Goal: Navigation & Orientation: Understand site structure

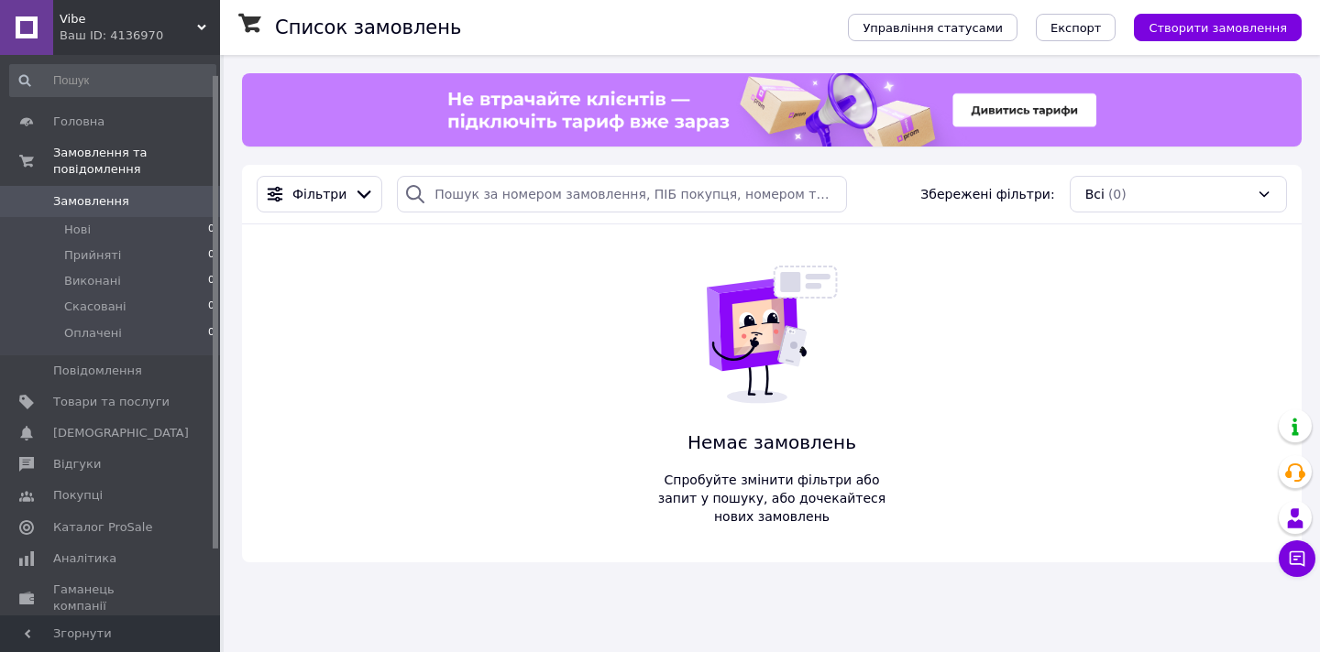
scroll to position [101, 0]
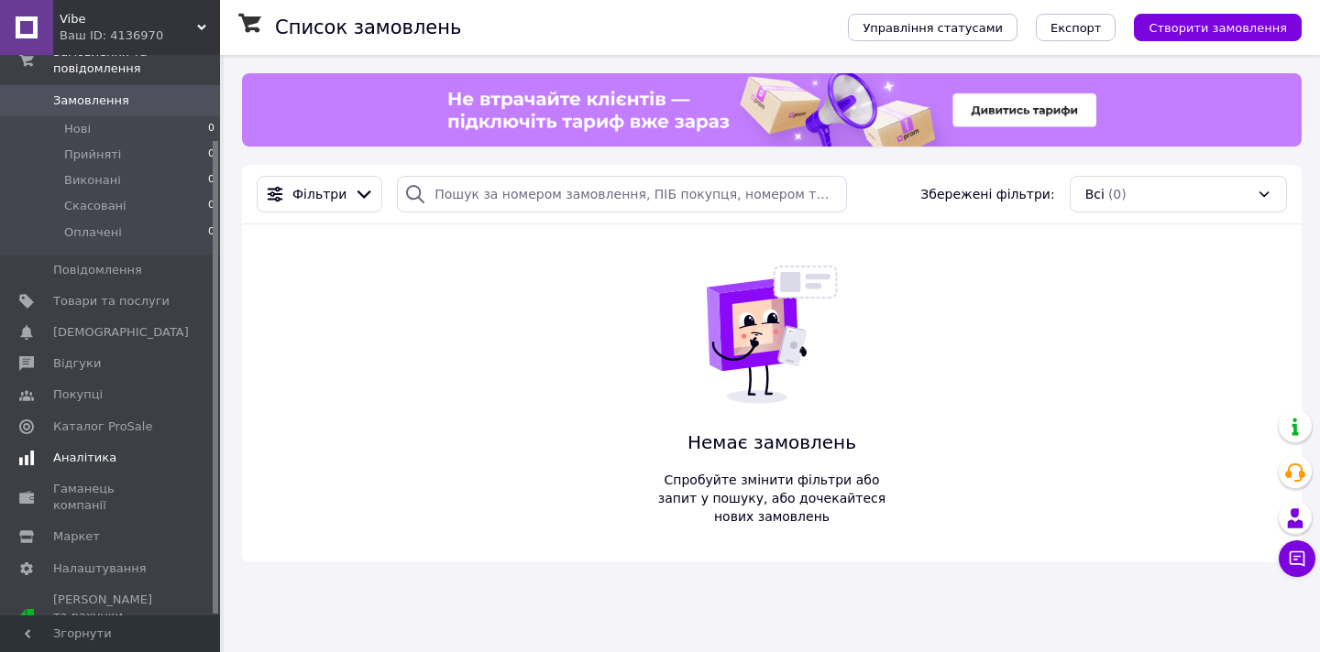
click at [114, 462] on span "Аналітика" at bounding box center [111, 458] width 116 height 16
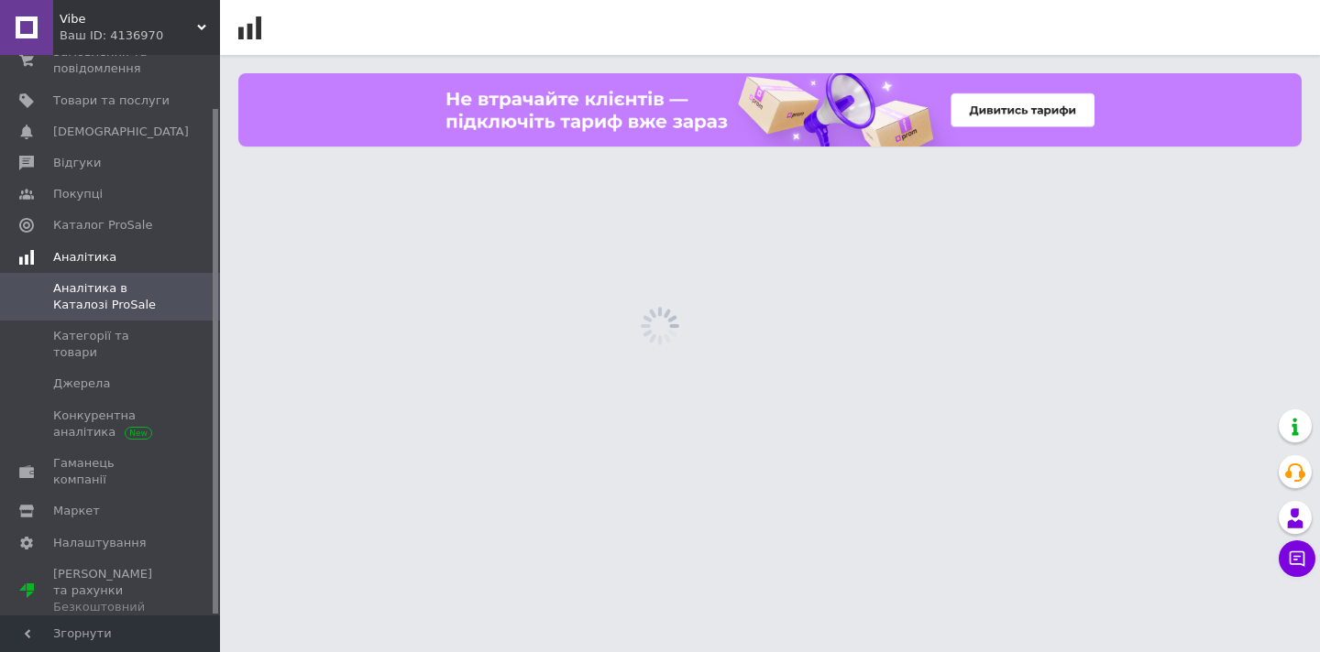
scroll to position [59, 0]
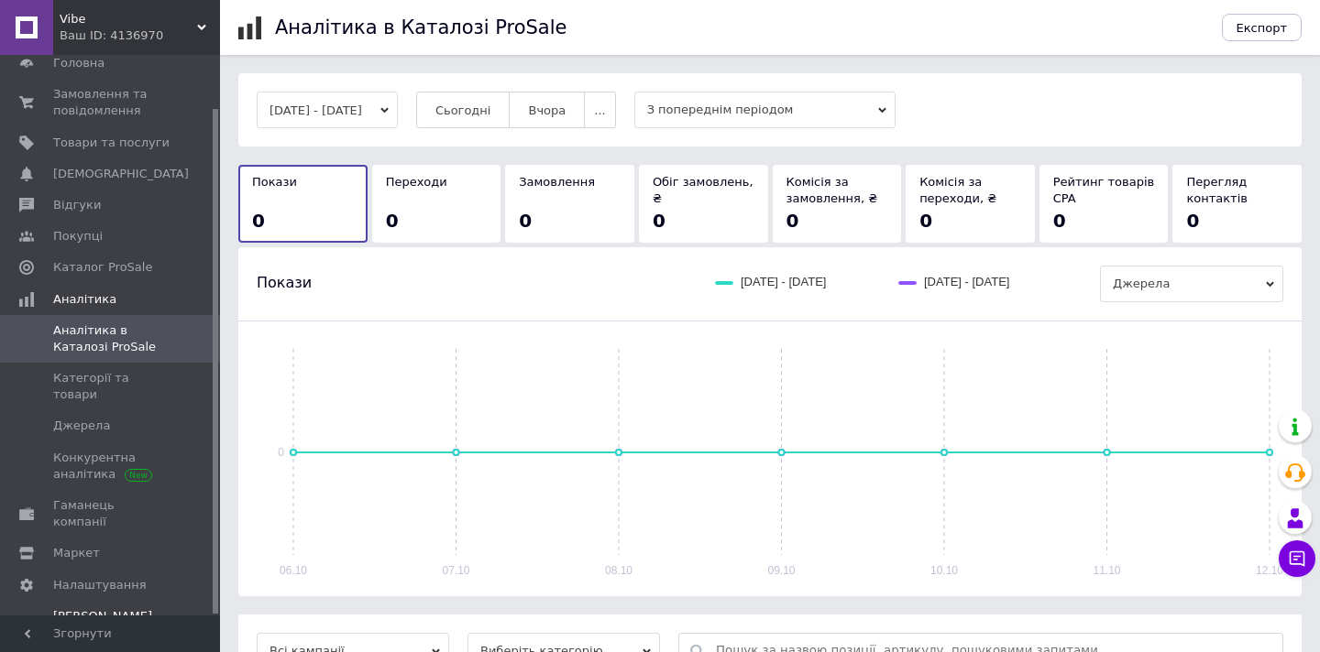
click at [121, 641] on div "Безкоштовний" at bounding box center [111, 649] width 116 height 16
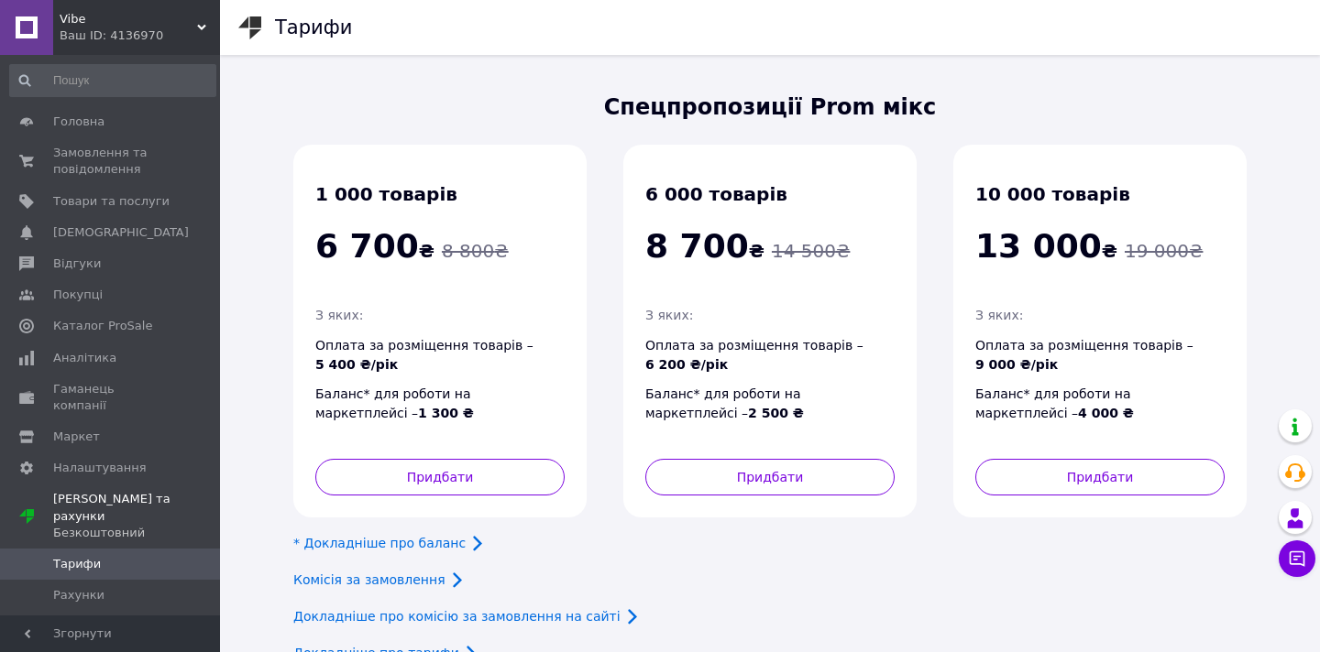
scroll to position [61, 0]
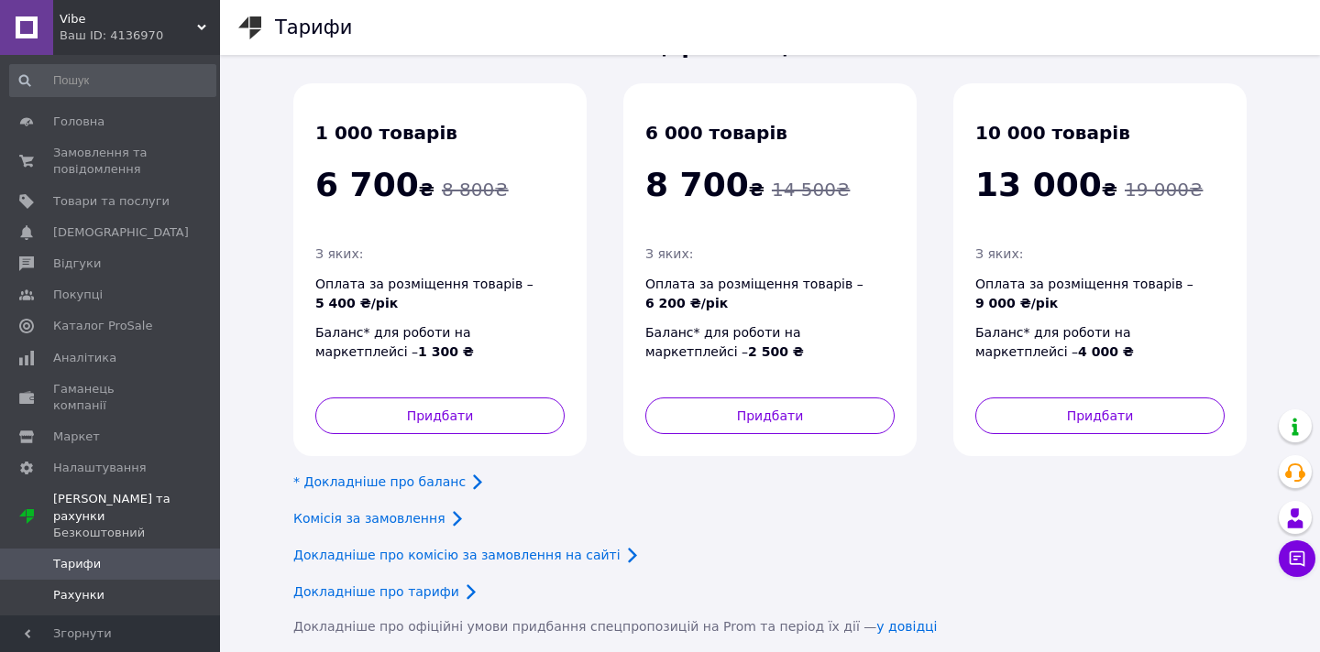
click at [89, 587] on span "Рахунки" at bounding box center [78, 595] width 51 height 16
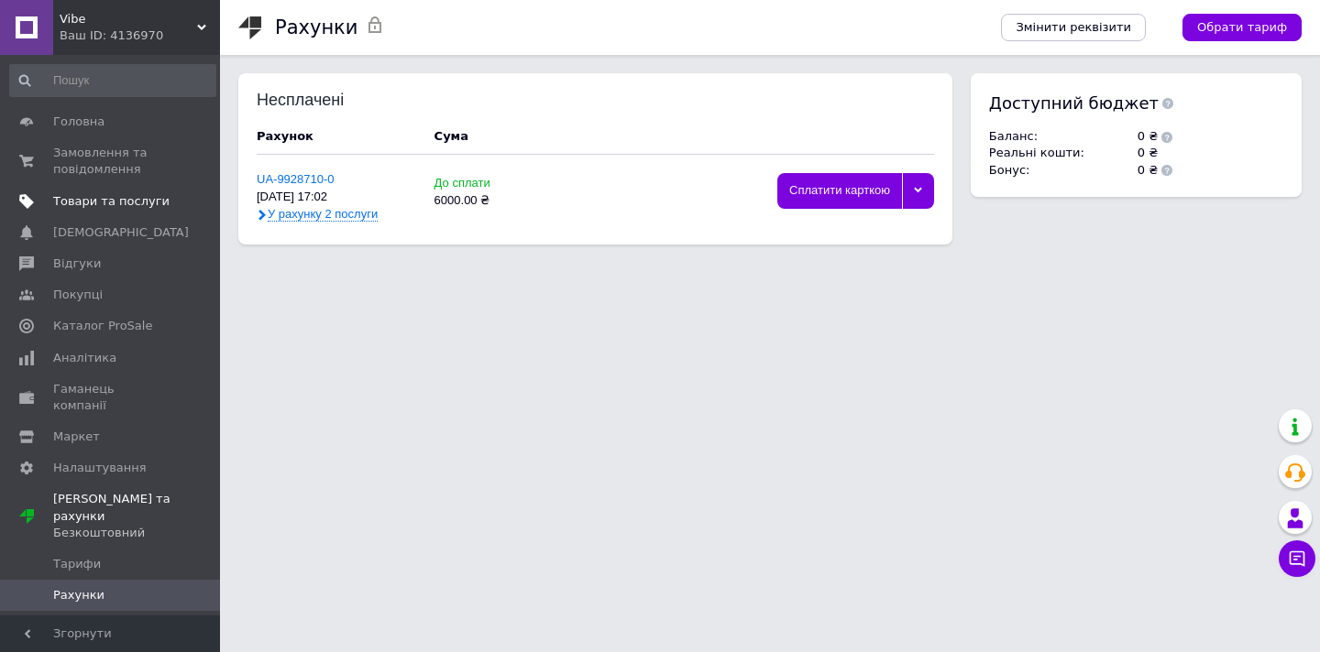
click at [105, 204] on span "Товари та послуги" at bounding box center [111, 201] width 116 height 16
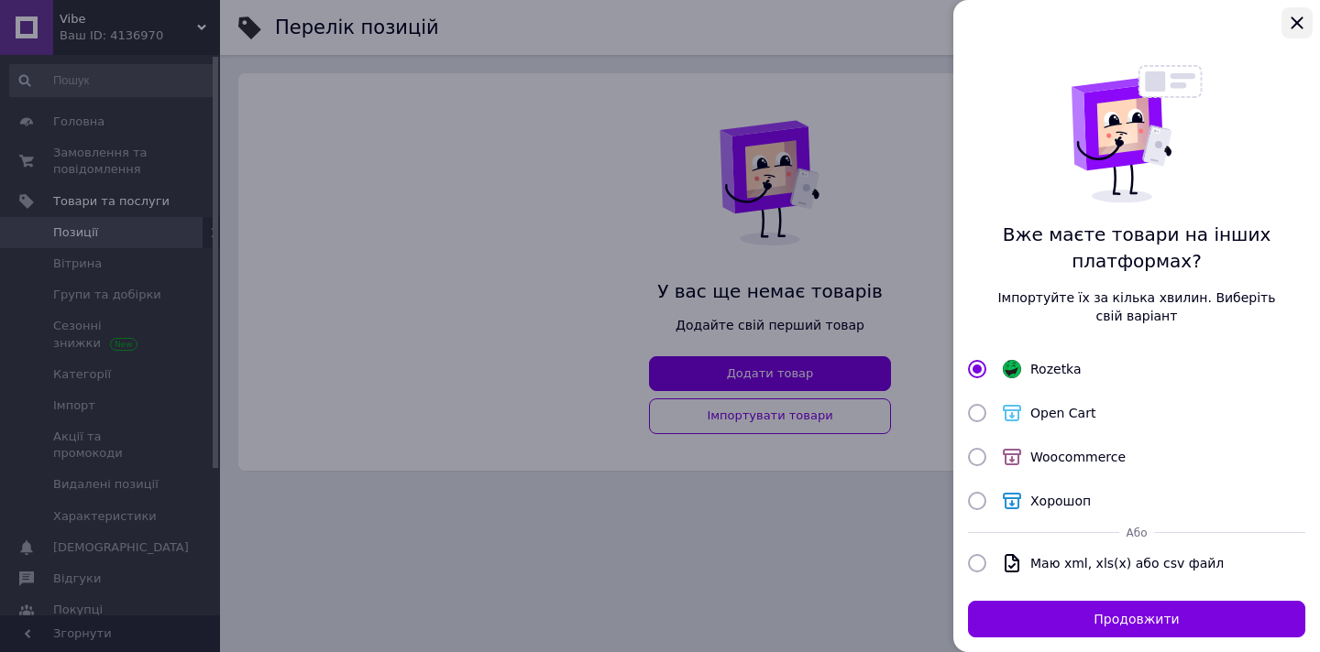
click at [1299, 20] on icon "Закрыть" at bounding box center [1296, 22] width 12 height 12
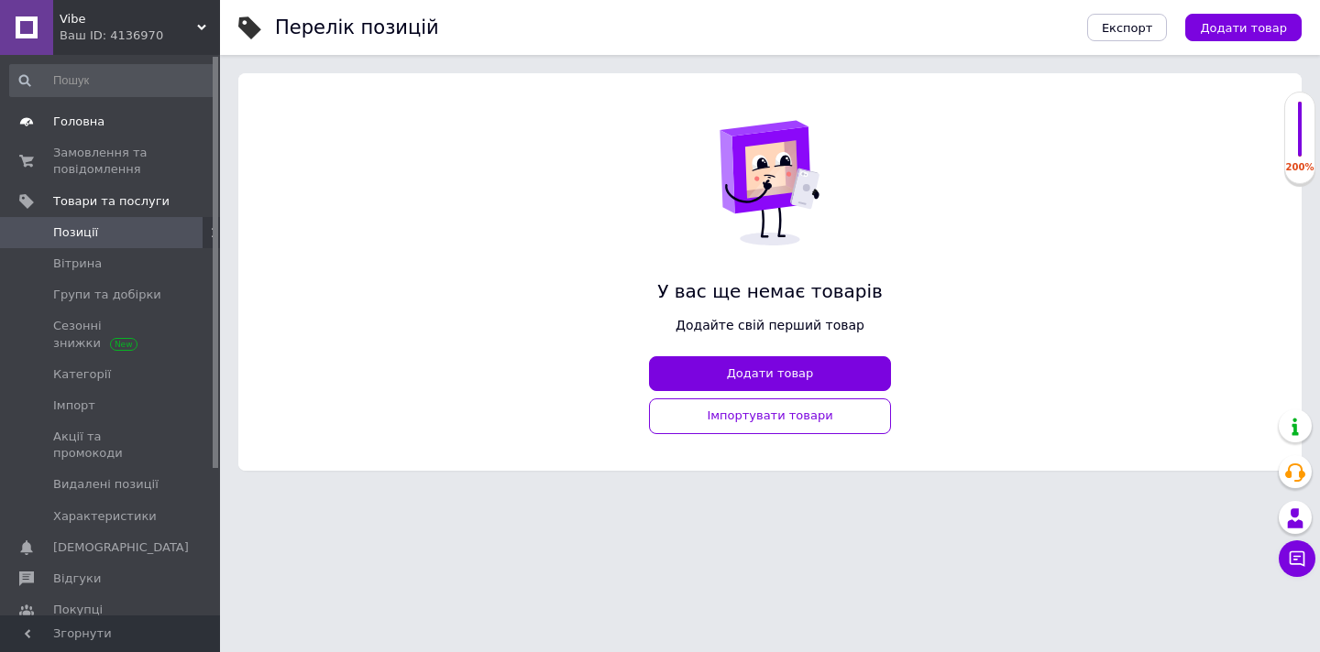
click at [87, 120] on span "Головна" at bounding box center [78, 122] width 51 height 16
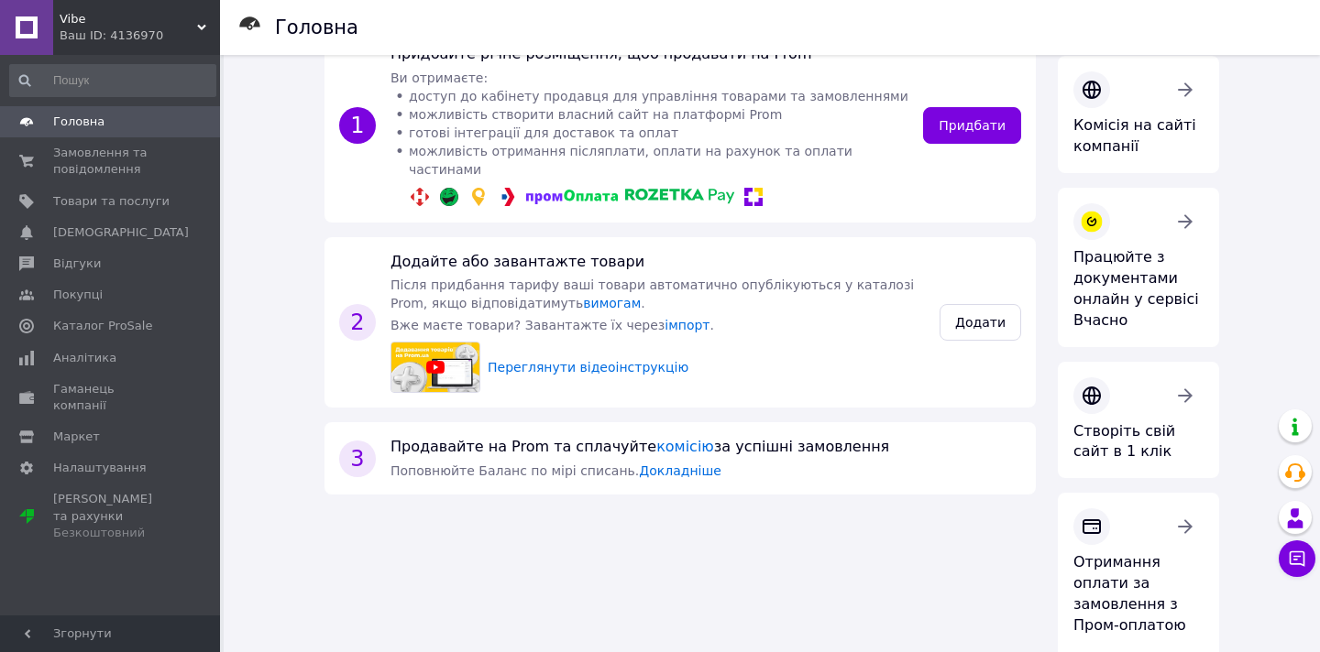
scroll to position [302, 0]
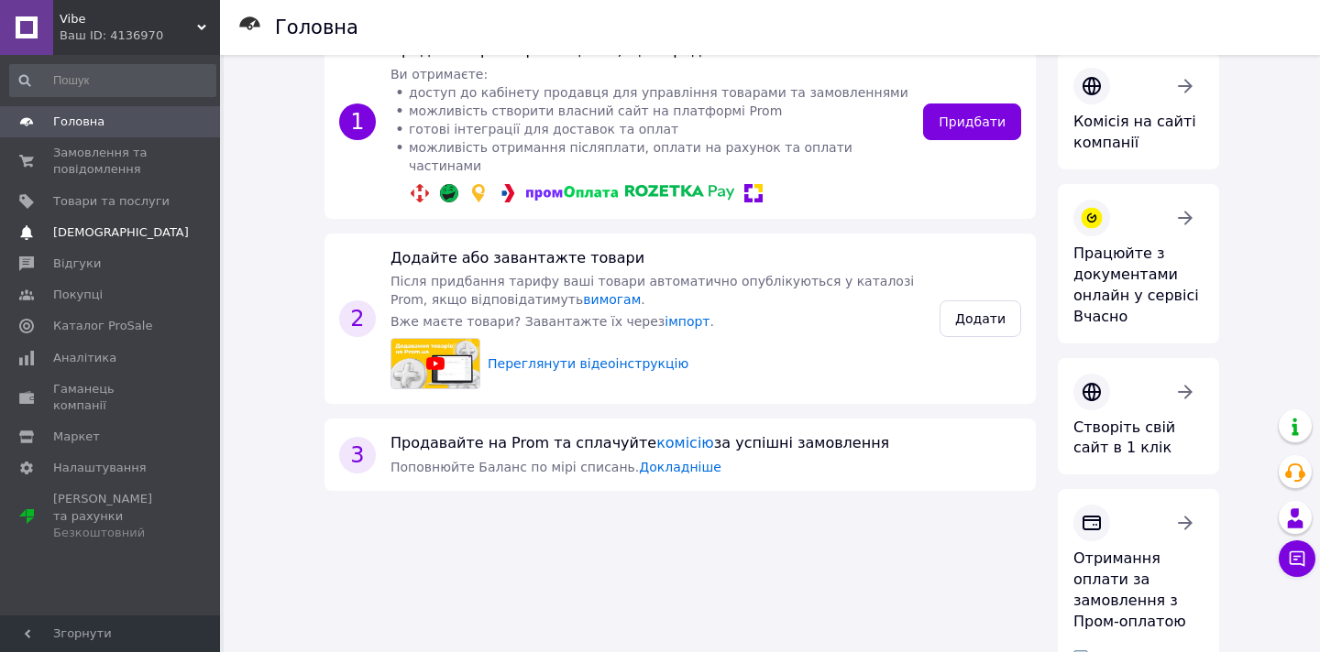
click at [93, 226] on span "[DEMOGRAPHIC_DATA]" at bounding box center [121, 233] width 136 height 16
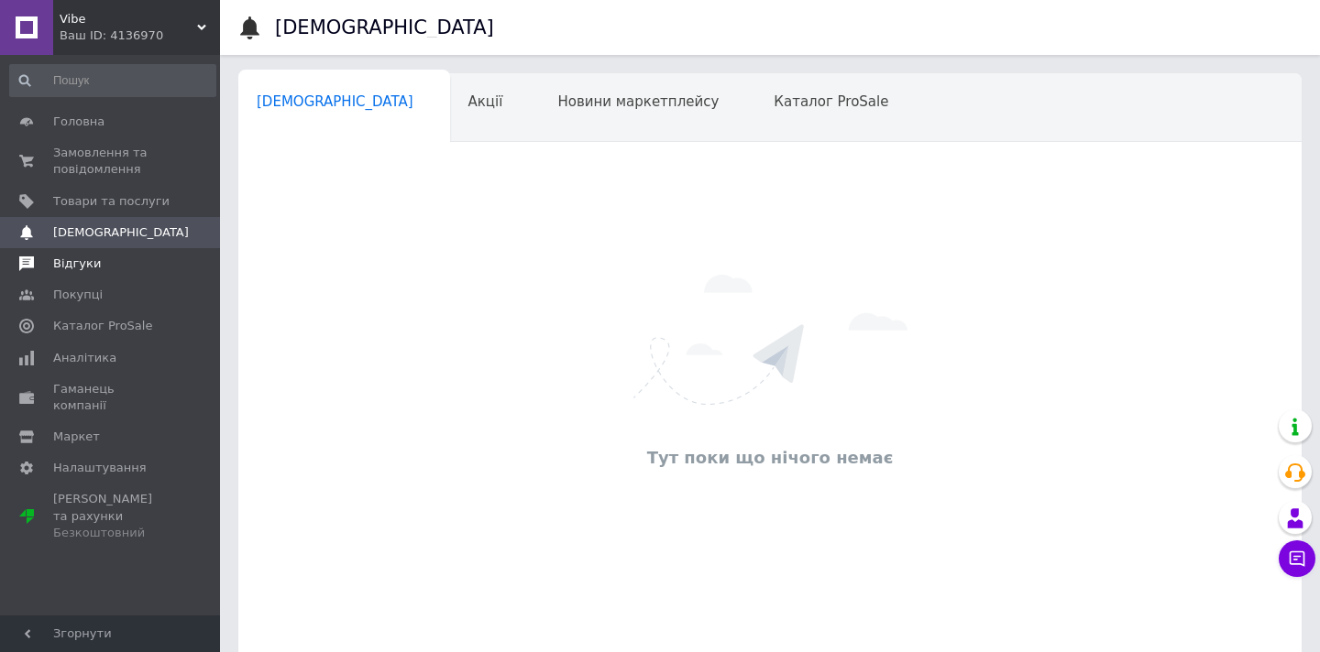
click at [101, 258] on span "Відгуки" at bounding box center [111, 264] width 116 height 16
